Goal: Information Seeking & Learning: Learn about a topic

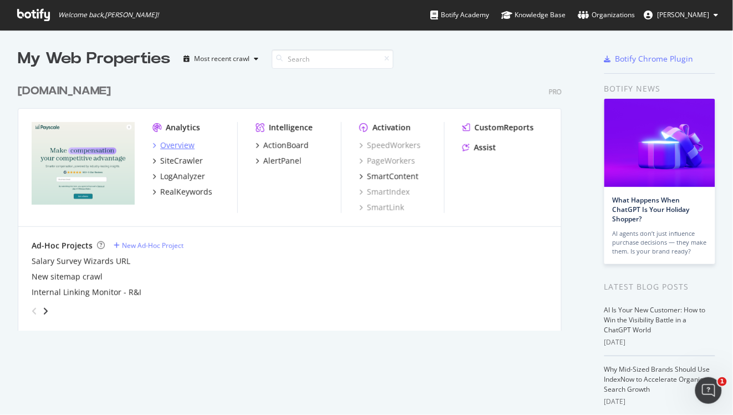
click at [176, 144] on div "Overview" at bounding box center [177, 145] width 34 height 11
click at [156, 145] on div "Overview" at bounding box center [174, 145] width 42 height 11
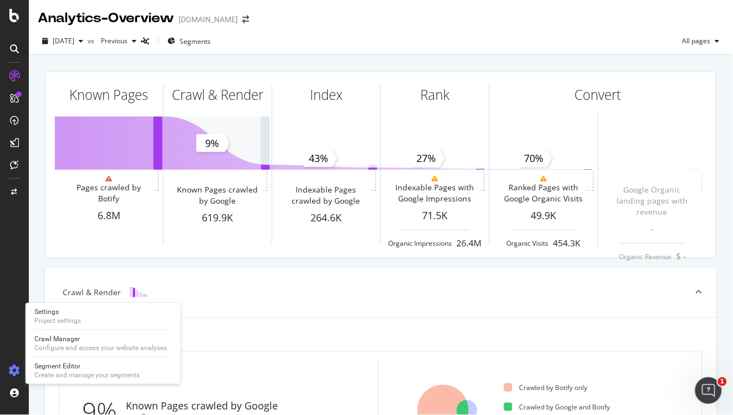
click at [14, 371] on icon at bounding box center [14, 370] width 11 height 11
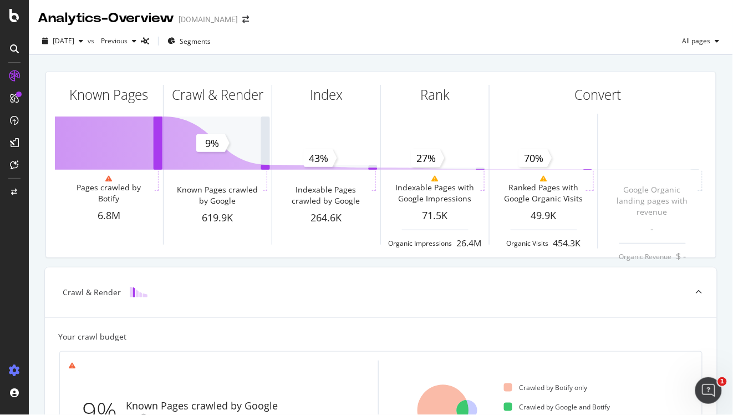
click at [14, 371] on icon at bounding box center [14, 370] width 11 height 11
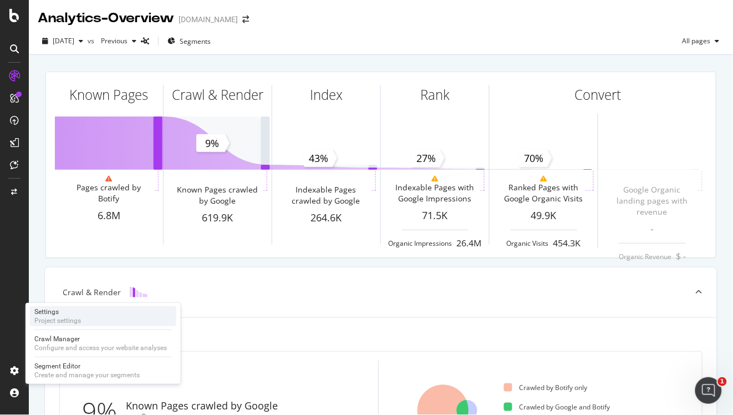
click at [47, 321] on div "Project settings" at bounding box center [57, 320] width 47 height 9
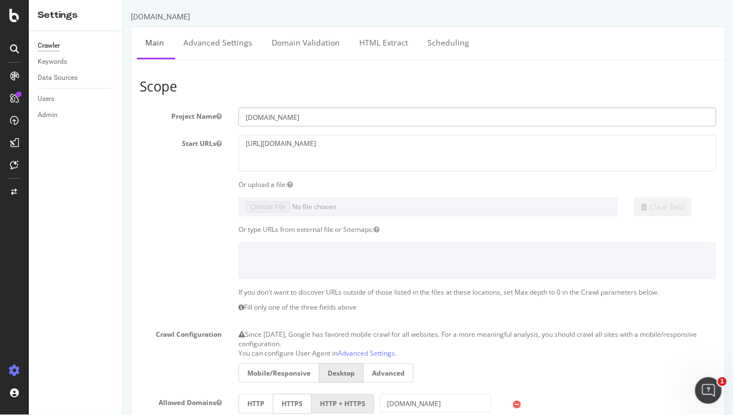
click at [260, 116] on input "PayScale.com" at bounding box center [477, 117] width 478 height 19
type input "[DOMAIN_NAME]"
click at [359, 83] on h3 "Scope" at bounding box center [427, 86] width 577 height 14
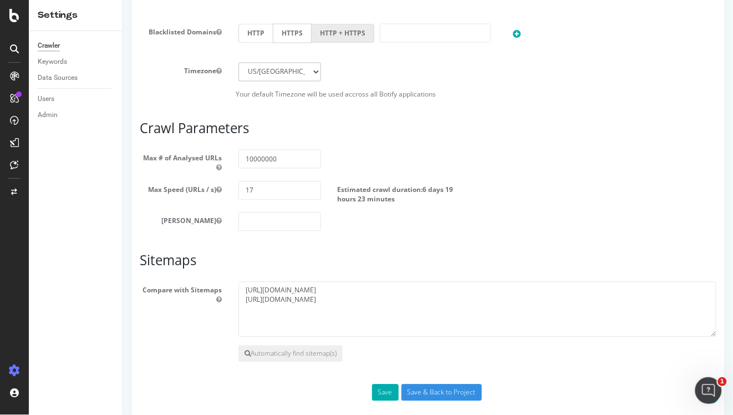
scroll to position [488, 0]
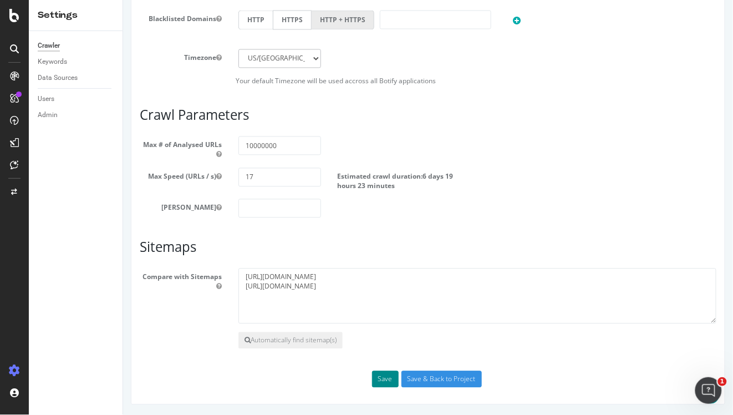
click at [384, 379] on button "Save" at bounding box center [385, 379] width 27 height 17
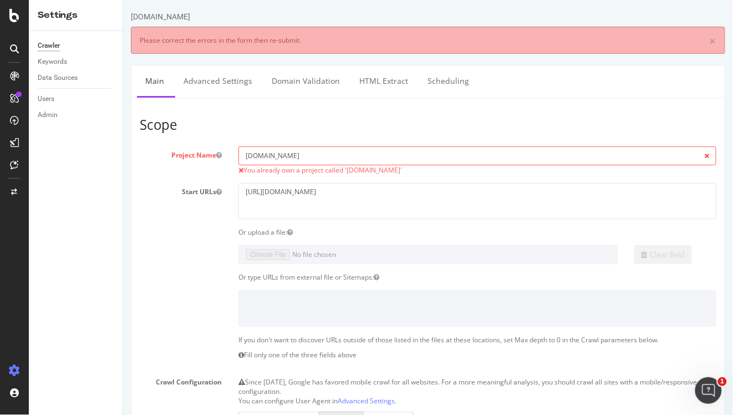
scroll to position [0, 0]
click at [269, 157] on input "[DOMAIN_NAME]" at bounding box center [477, 155] width 478 height 19
drag, startPoint x: 271, startPoint y: 158, endPoint x: 485, endPoint y: 158, distance: 214.7
click at [485, 158] on input "[DOMAIN_NAME]" at bounding box center [477, 155] width 478 height 19
type input "Payscale"
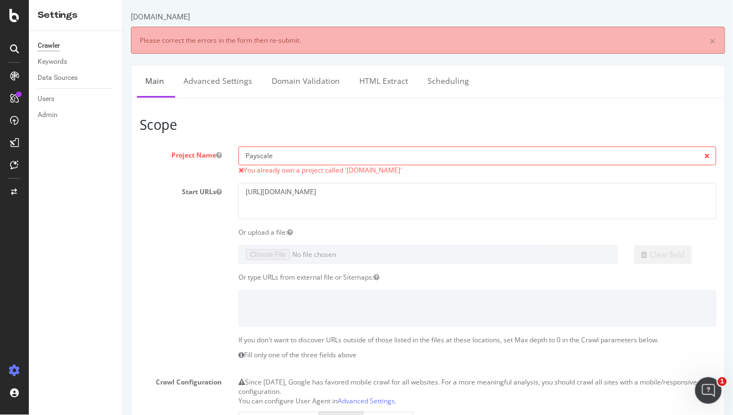
click at [168, 252] on div "Clear field" at bounding box center [428, 254] width 594 height 19
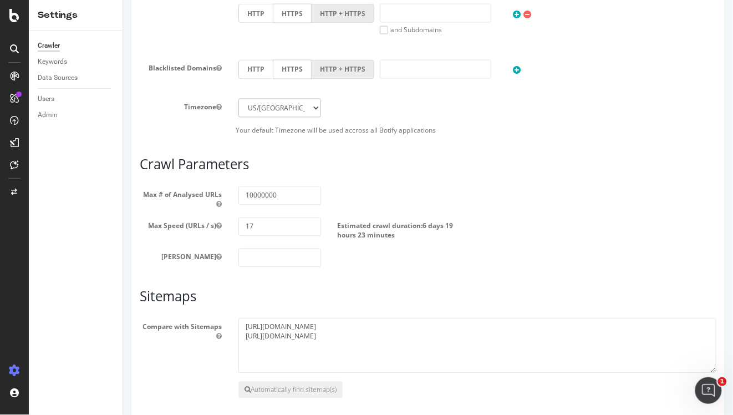
scroll to position [535, 0]
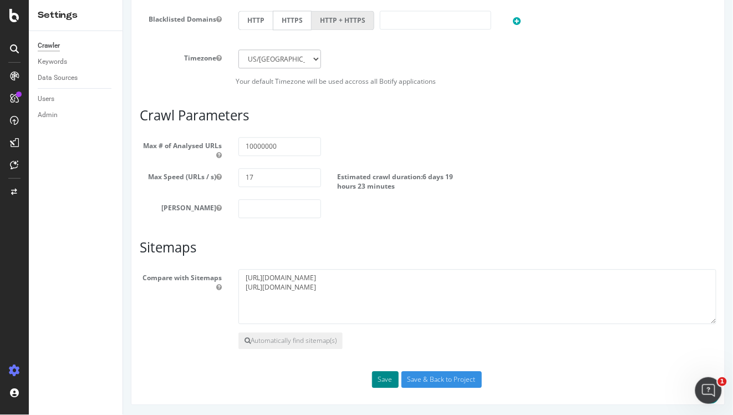
click at [378, 376] on button "Save" at bounding box center [385, 379] width 27 height 17
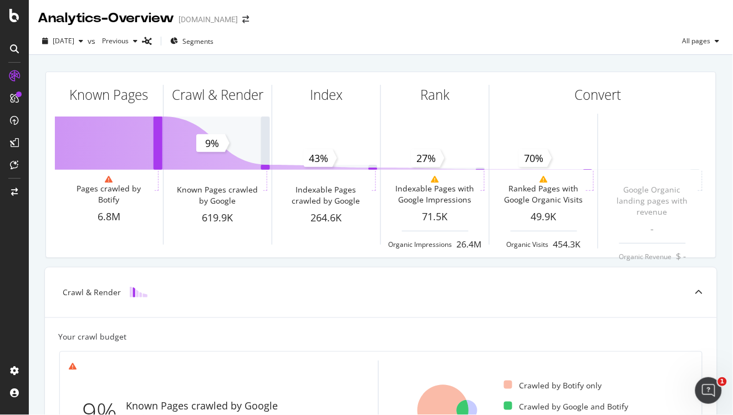
click at [211, 18] on div "PayScale.com" at bounding box center [208, 19] width 59 height 11
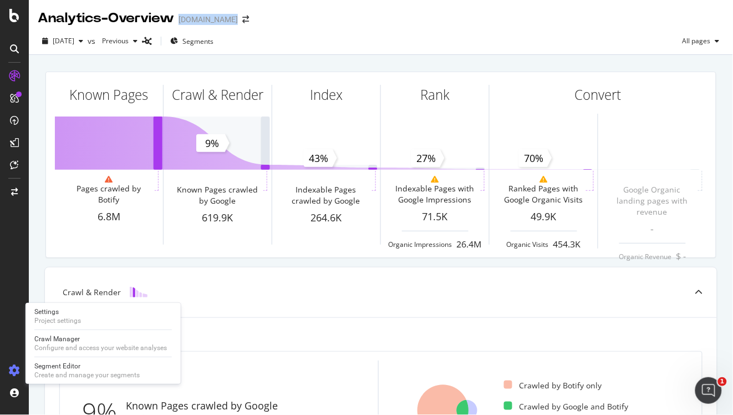
click at [11, 373] on icon at bounding box center [14, 370] width 11 height 11
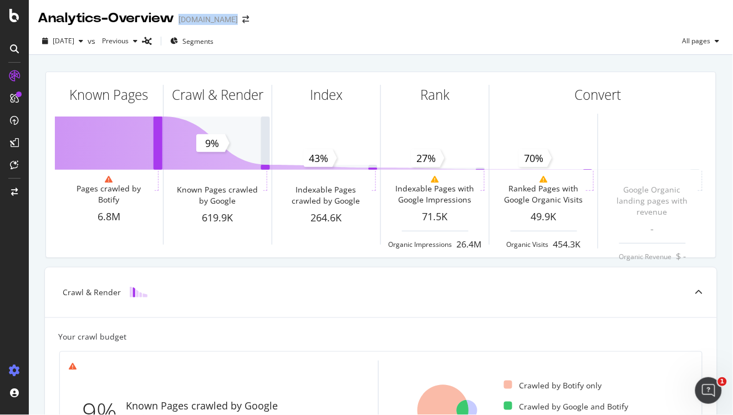
click at [13, 373] on icon at bounding box center [14, 370] width 11 height 11
click at [15, 373] on icon at bounding box center [14, 370] width 11 height 11
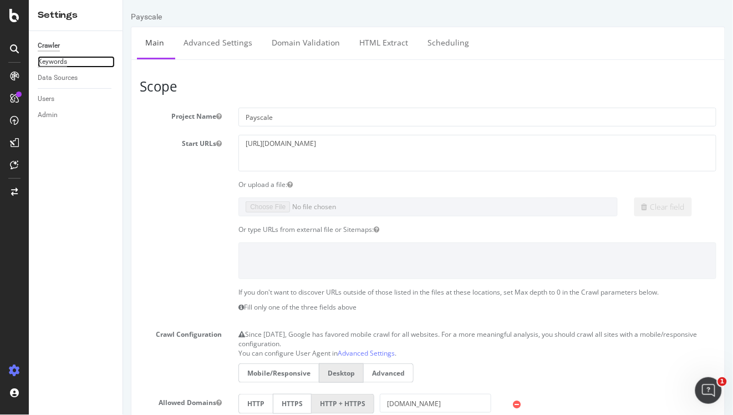
click at [58, 62] on div "Keywords" at bounding box center [52, 62] width 29 height 12
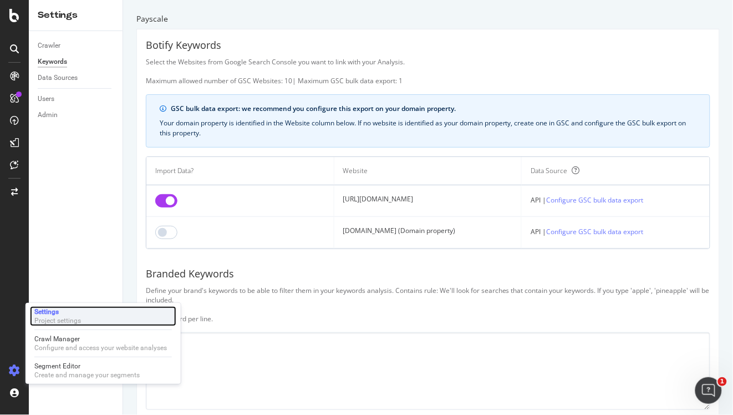
click at [58, 316] on div "Settings" at bounding box center [57, 311] width 47 height 9
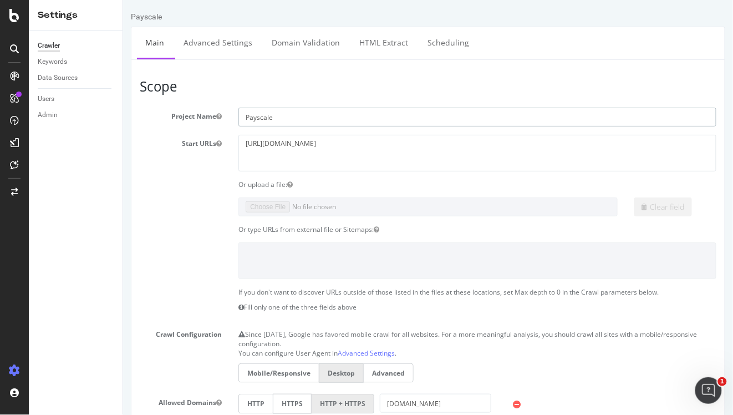
click at [306, 123] on input "Payscale" at bounding box center [477, 117] width 478 height 19
type input "[DOMAIN_NAME]"
click at [181, 207] on div "Clear field" at bounding box center [428, 206] width 594 height 19
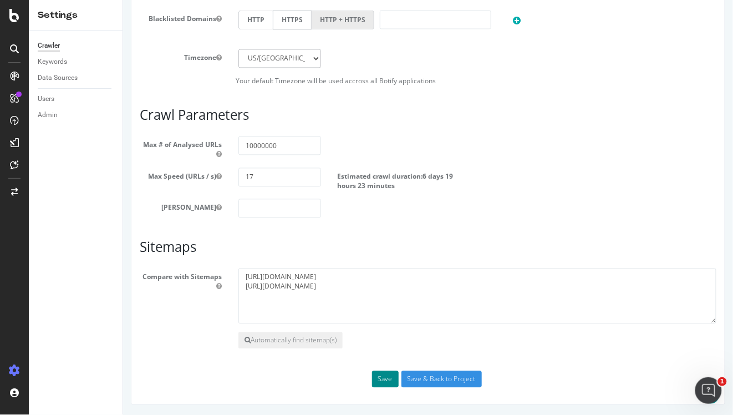
click at [381, 381] on button "Save" at bounding box center [385, 379] width 27 height 17
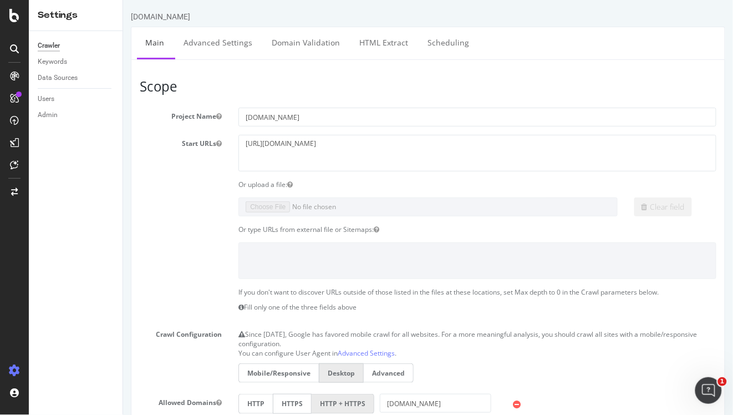
click at [164, 133] on section "Project Name [DOMAIN_NAME] Start URLs [URL][DOMAIN_NAME] Or upload a file: Clea…" at bounding box center [427, 341] width 577 height 466
click at [212, 39] on link "Advanced Settings" at bounding box center [217, 42] width 85 height 31
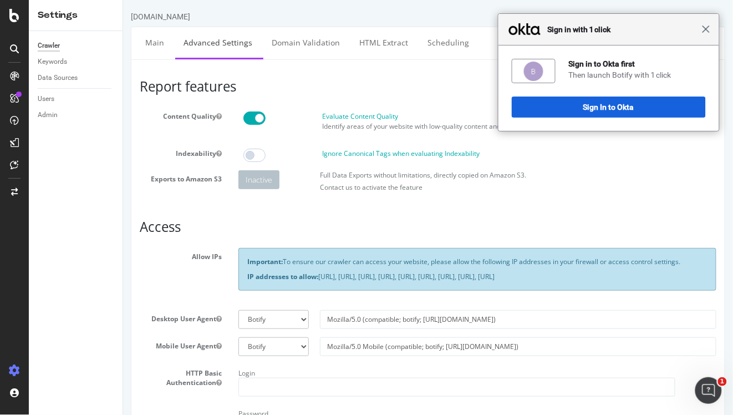
click at [703, 31] on span "Close" at bounding box center [706, 29] width 8 height 8
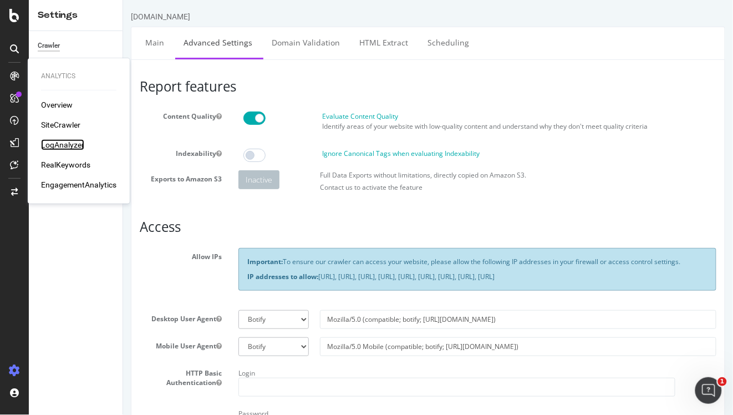
click at [69, 141] on div "LogAnalyzer" at bounding box center [62, 144] width 43 height 11
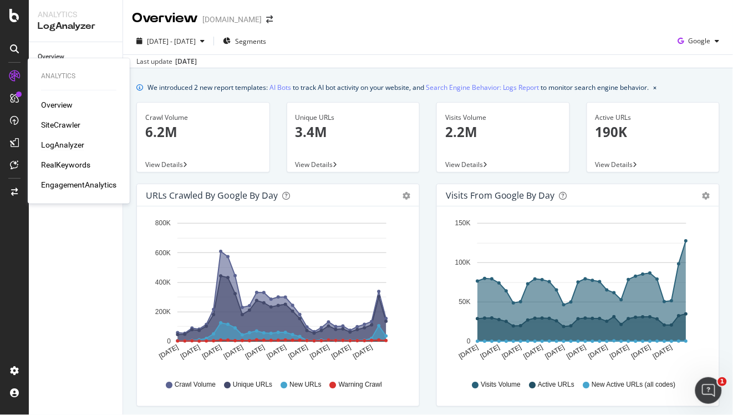
click at [78, 178] on div "Overview SiteCrawler LogAnalyzer RealKeywords EngagementAnalytics" at bounding box center [78, 144] width 75 height 91
click at [76, 184] on div "EngagementAnalytics" at bounding box center [78, 184] width 75 height 11
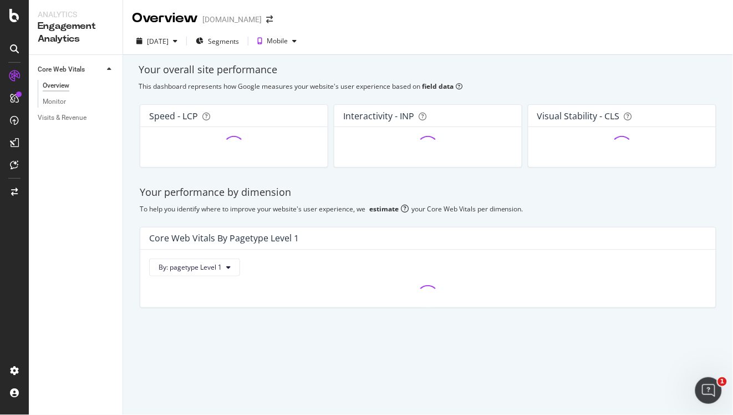
click at [531, 83] on div "This dashboard represents how Google measures your website's user experience ba…" at bounding box center [428, 86] width 579 height 9
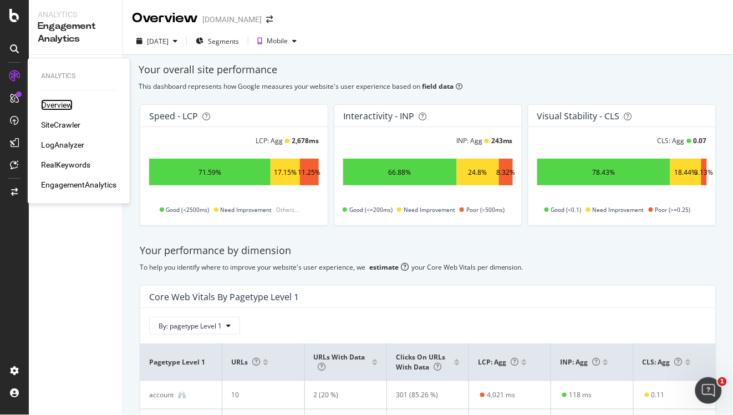
click at [61, 103] on div "Overview" at bounding box center [57, 104] width 32 height 11
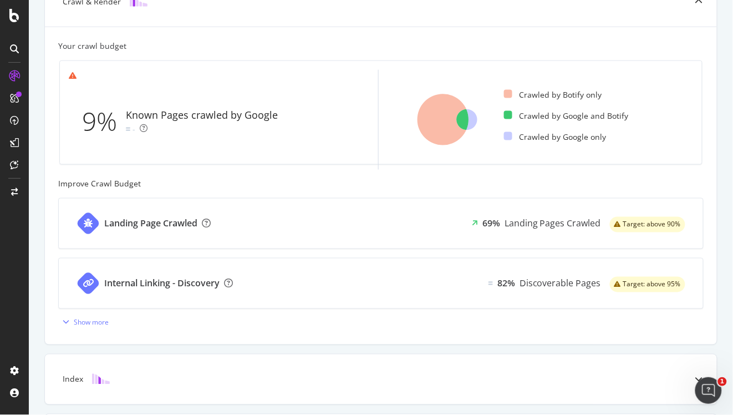
scroll to position [447, 0]
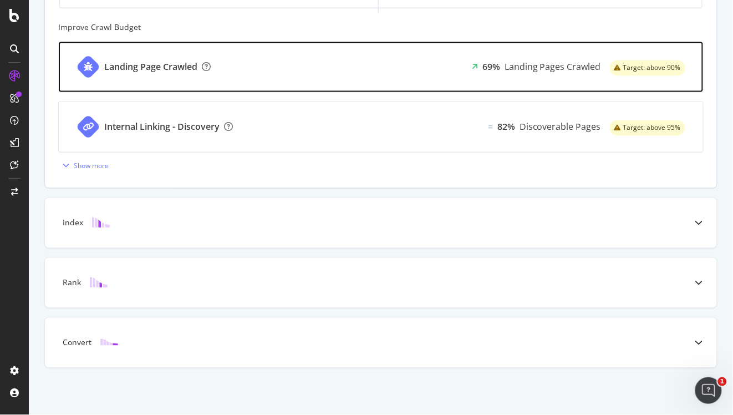
click at [309, 90] on div "Landing Page Crawled 69% Landing Pages Crawled Target: above 90%" at bounding box center [381, 67] width 645 height 50
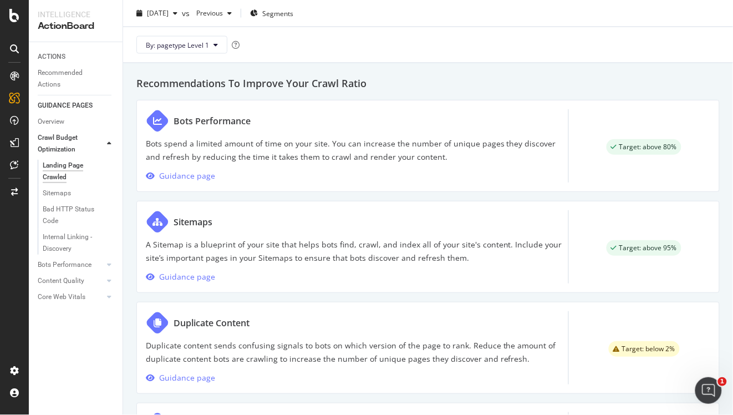
scroll to position [426, 0]
click at [308, 177] on div "Bots Performance Bots spend a limited amount of time on your site. You can incr…" at bounding box center [357, 145] width 423 height 73
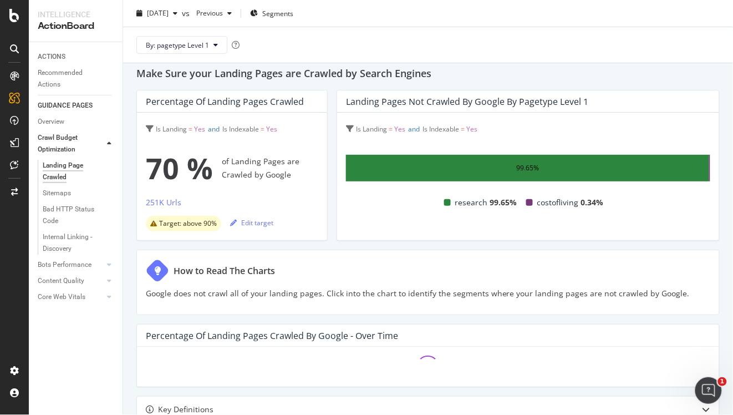
scroll to position [0, 0]
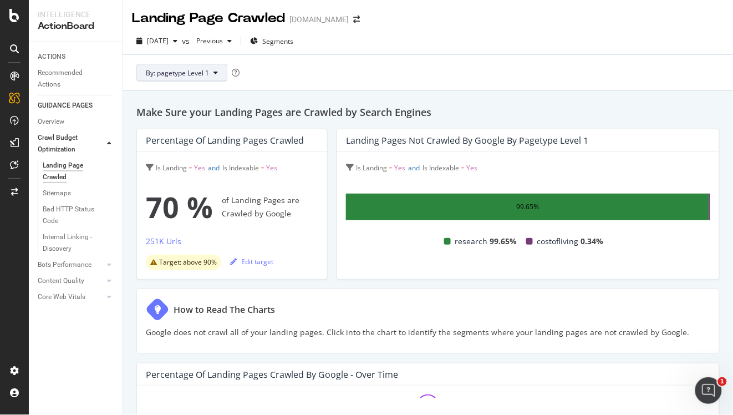
click at [215, 76] on button "By: pagetype Level 1" at bounding box center [181, 73] width 91 height 18
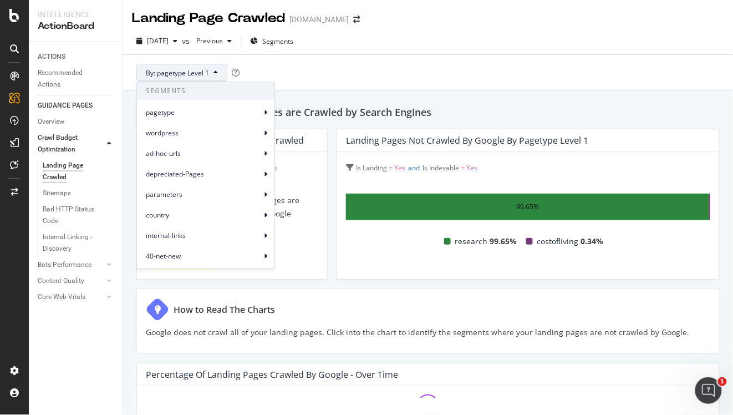
click at [388, 73] on div "By: pagetype Level 1" at bounding box center [428, 73] width 592 height 36
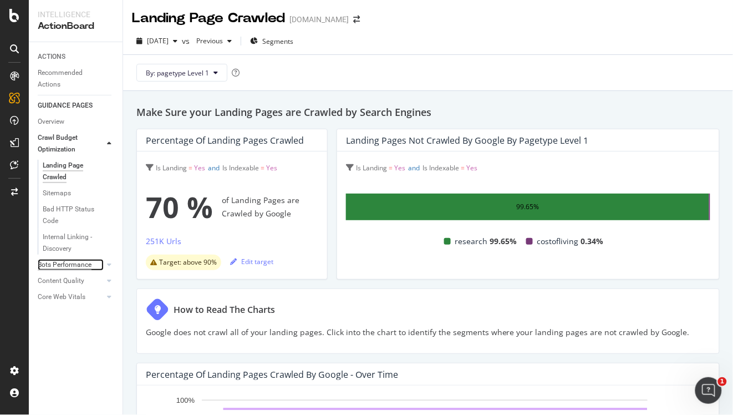
click at [62, 263] on div "Bots Performance" at bounding box center [65, 265] width 54 height 12
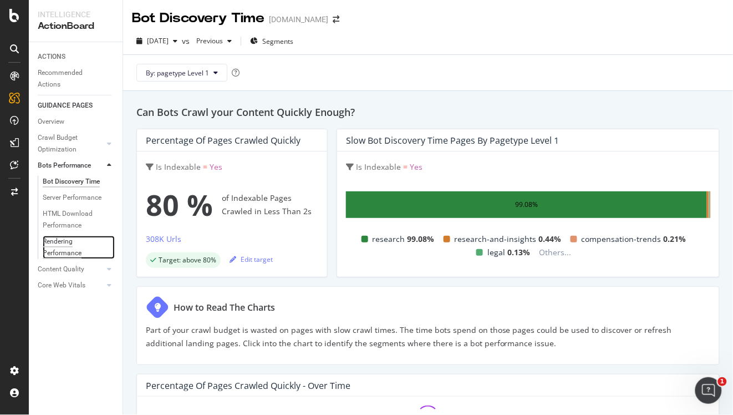
click at [58, 246] on div "Rendering Performance" at bounding box center [74, 247] width 62 height 23
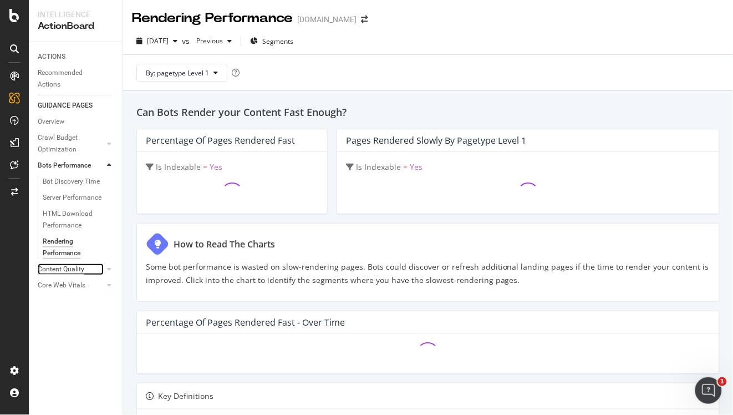
click at [59, 263] on div "Content Quality" at bounding box center [61, 269] width 47 height 12
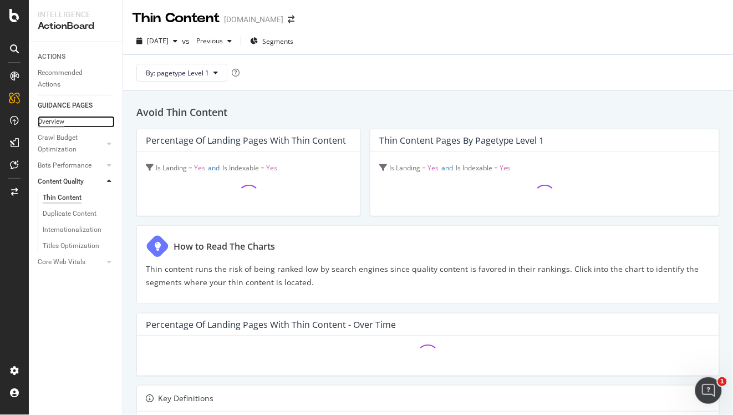
click at [59, 123] on div "Overview" at bounding box center [51, 122] width 27 height 12
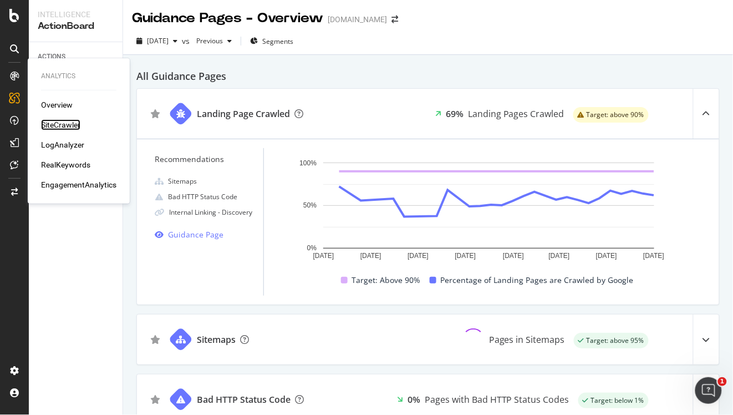
click at [65, 122] on div "SiteCrawler" at bounding box center [60, 124] width 39 height 11
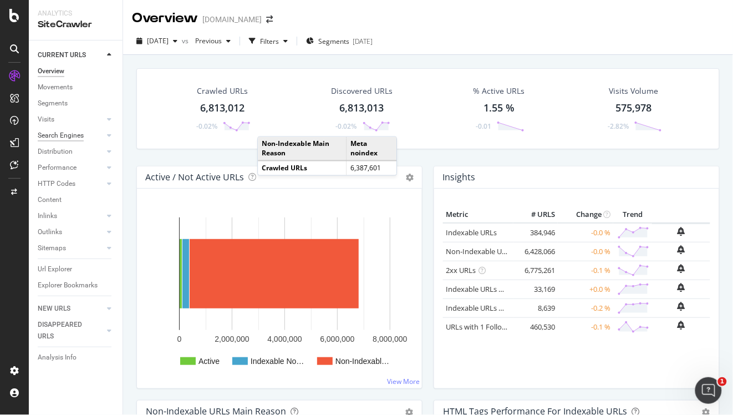
click at [71, 139] on div "Search Engines" at bounding box center [61, 136] width 46 height 12
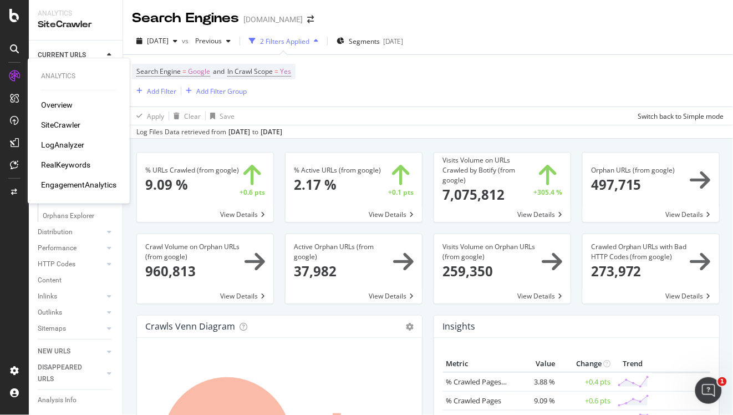
click at [68, 146] on div "LogAnalyzer" at bounding box center [62, 144] width 43 height 11
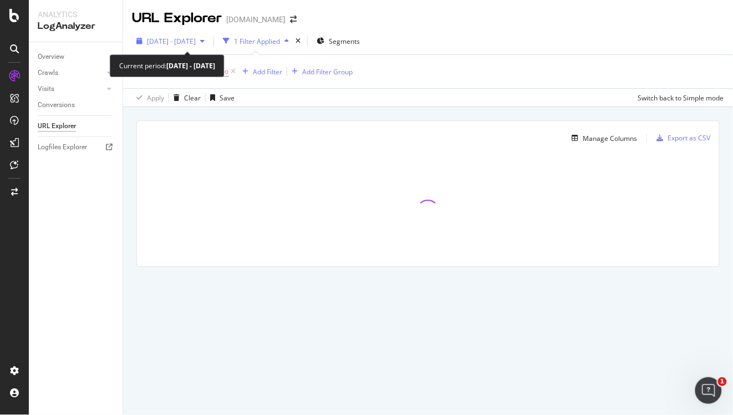
click at [205, 34] on div "[DATE] - [DATE]" at bounding box center [170, 41] width 77 height 17
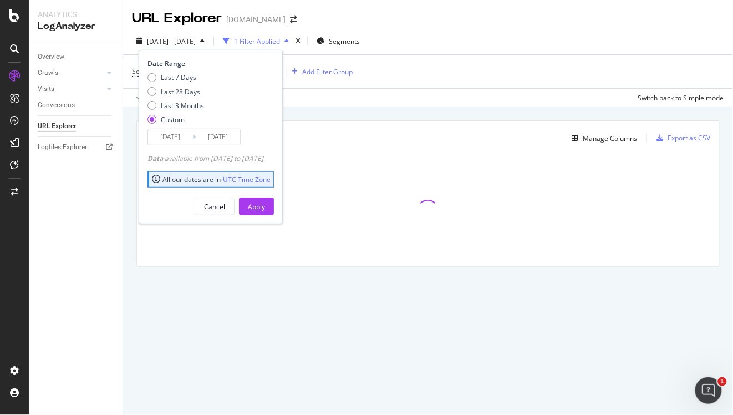
click at [166, 141] on input "[DATE]" at bounding box center [170, 137] width 44 height 16
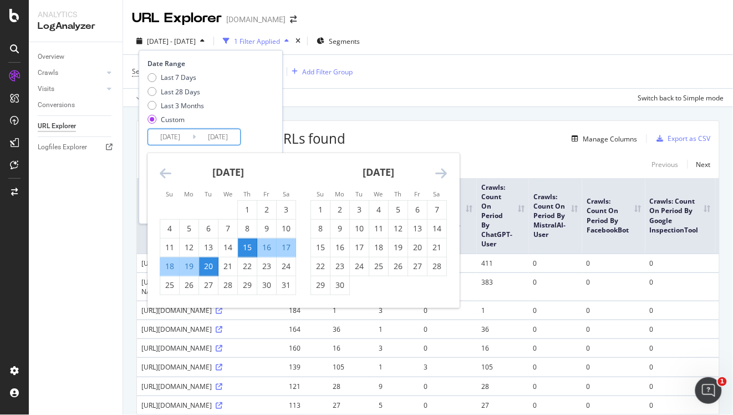
click at [449, 173] on div "[DATE] 1 2 3 4 5 6 7 8 9 10 11 12 13 14 15 16 17 18 19 20 21 22 23 24 25 26 27 …" at bounding box center [378, 224] width 151 height 142
click at [439, 172] on icon "Move forward to switch to the next month." at bounding box center [441, 172] width 12 height 13
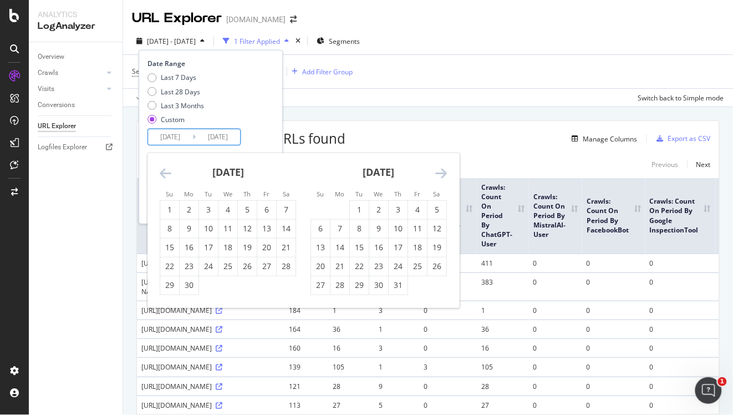
click at [439, 172] on icon "Move forward to switch to the next month." at bounding box center [441, 172] width 12 height 13
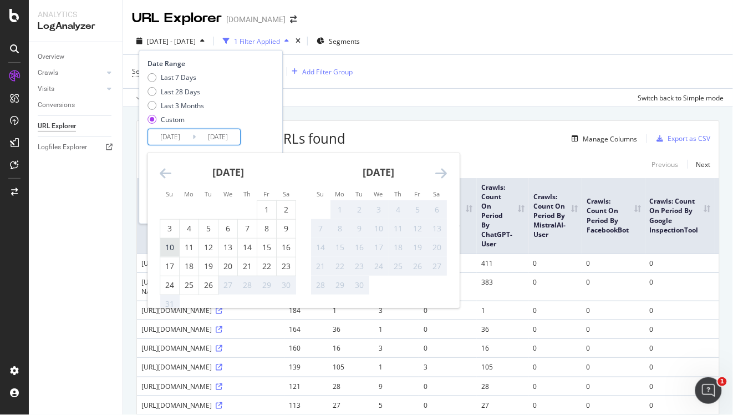
click at [169, 250] on div "10" at bounding box center [169, 247] width 19 height 11
type input "[DATE]"
click at [259, 249] on div "15" at bounding box center [266, 247] width 19 height 11
type input "[DATE]"
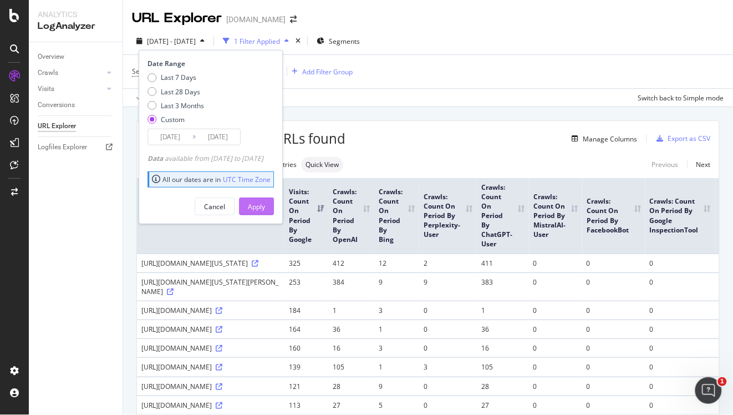
click at [265, 206] on div "Apply" at bounding box center [256, 206] width 17 height 9
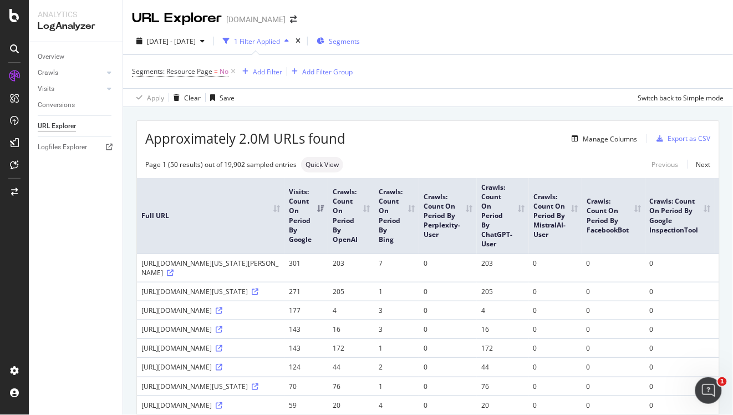
click at [360, 42] on span "Segments" at bounding box center [344, 41] width 31 height 9
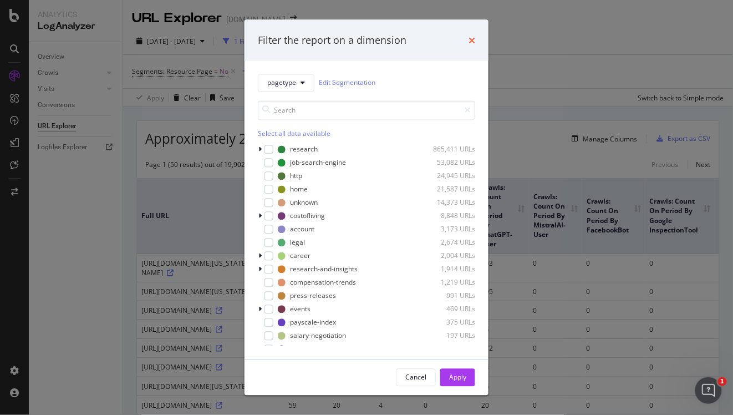
click at [469, 39] on icon "times" at bounding box center [472, 40] width 7 height 9
